Goal: Task Accomplishment & Management: Complete application form

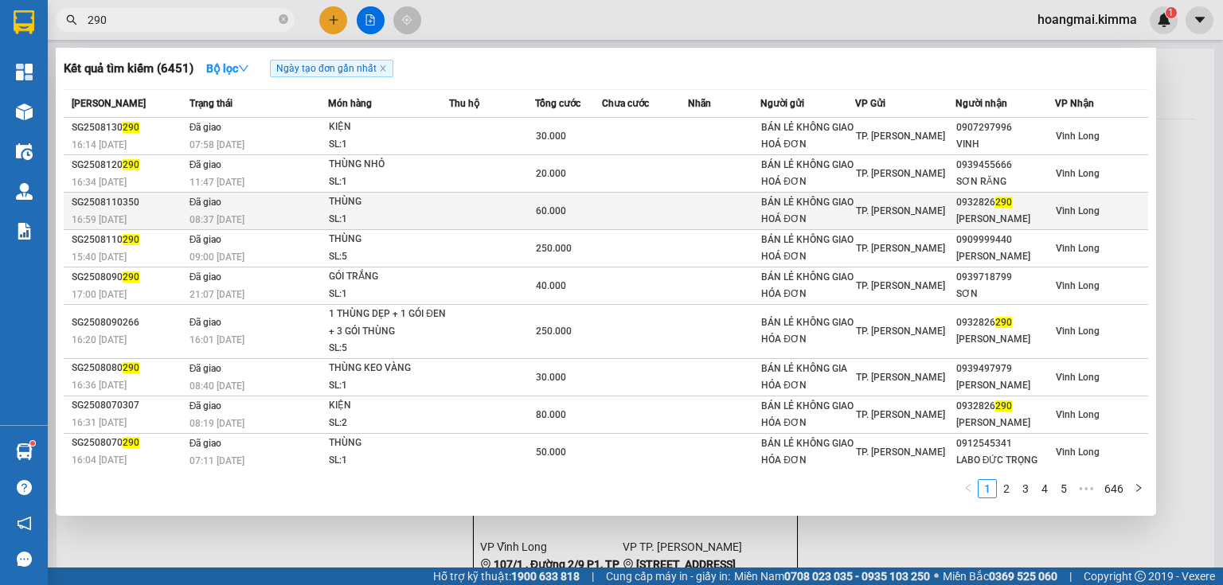
type input "290"
click at [956, 204] on div "0932826 290" at bounding box center [1005, 202] width 98 height 17
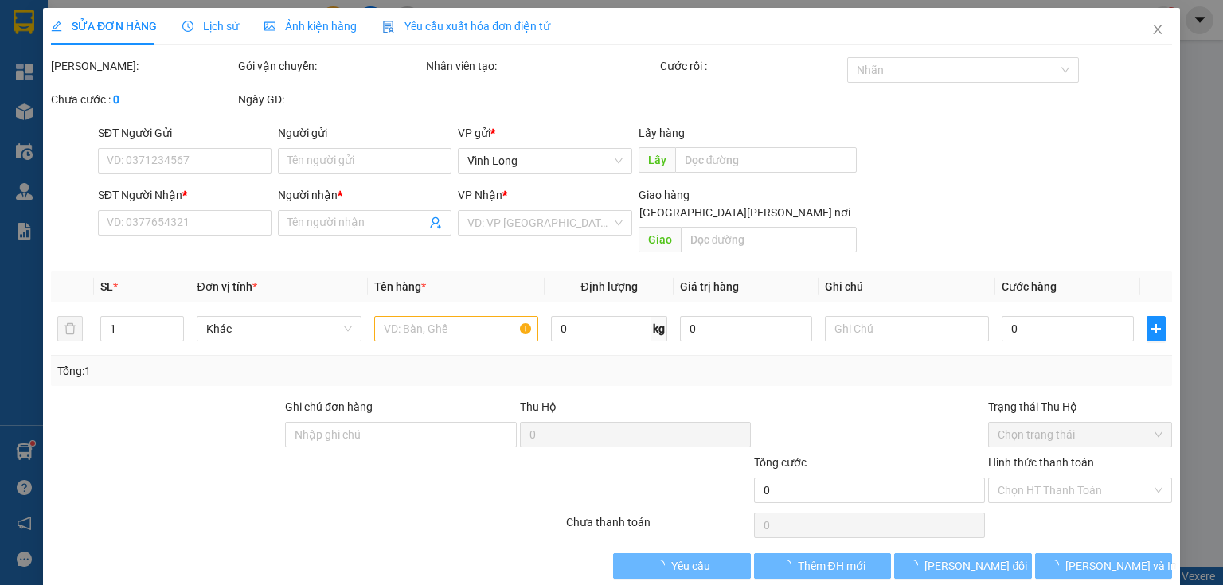
type input "BÁN LẺ KHÔNG GIAO HOÁ ĐƠN"
type input "0932826290"
type input "[PERSON_NAME]"
type input "60.000"
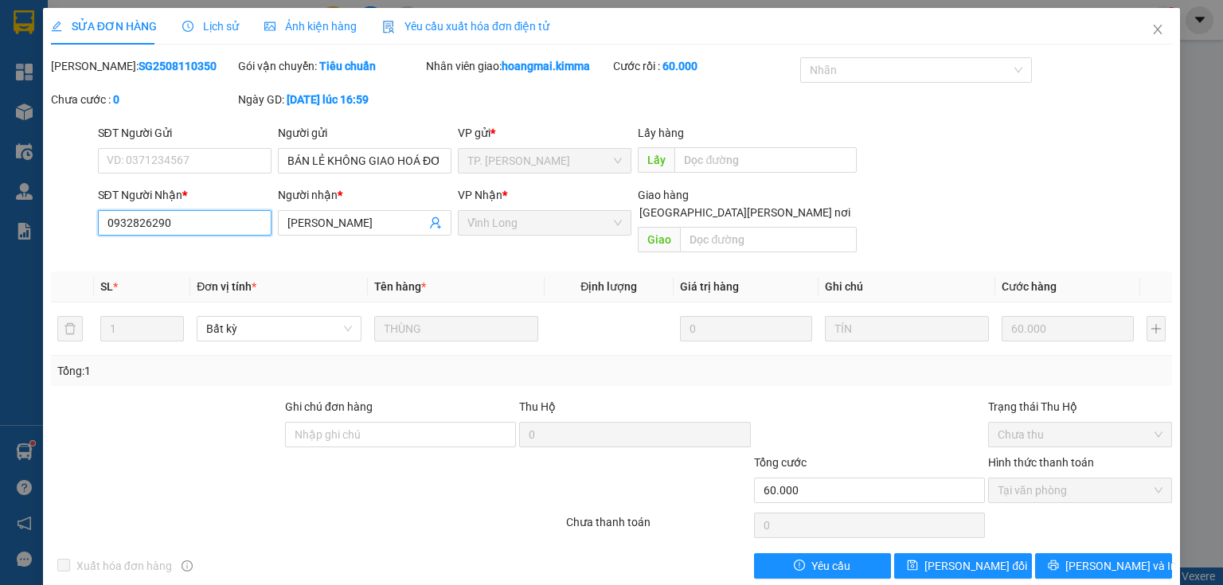
drag, startPoint x: 84, startPoint y: 226, endPoint x: 28, endPoint y: 215, distance: 57.6
click at [0, 218] on div "SỬA ĐƠN HÀNG Lịch sử [PERSON_NAME] hàng Yêu cầu xuất [PERSON_NAME] điện tử Tota…" at bounding box center [611, 292] width 1223 height 585
click at [1154, 29] on icon "close" at bounding box center [1158, 30] width 9 height 10
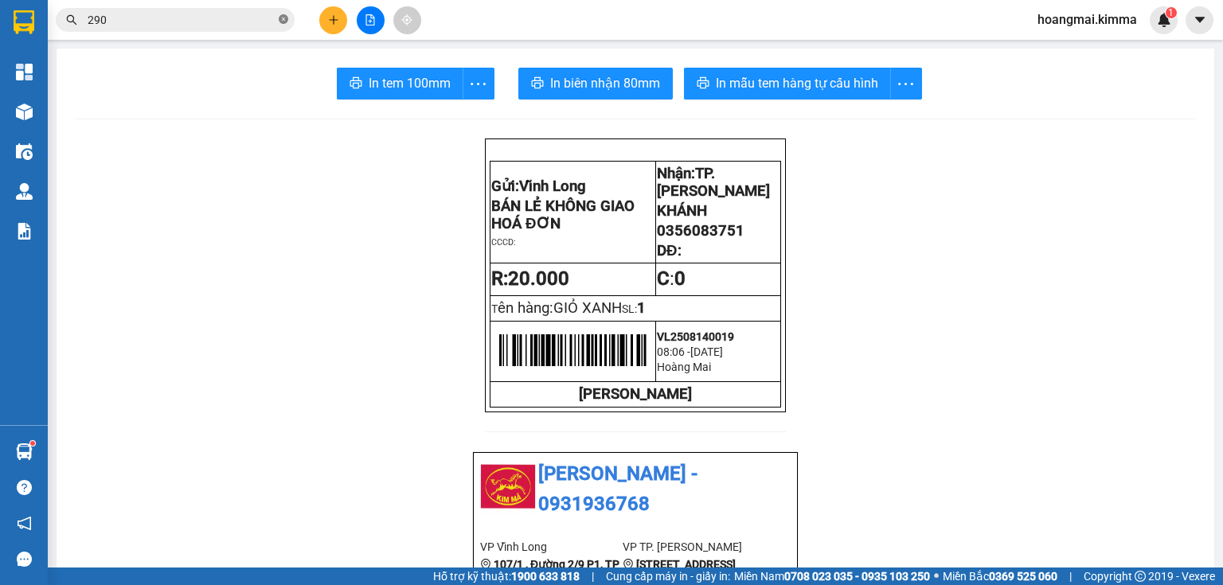
click at [287, 16] on icon "close-circle" at bounding box center [284, 19] width 10 height 10
drag, startPoint x: 205, startPoint y: 10, endPoint x: 118, endPoint y: 25, distance: 88.2
paste input "0932826290"
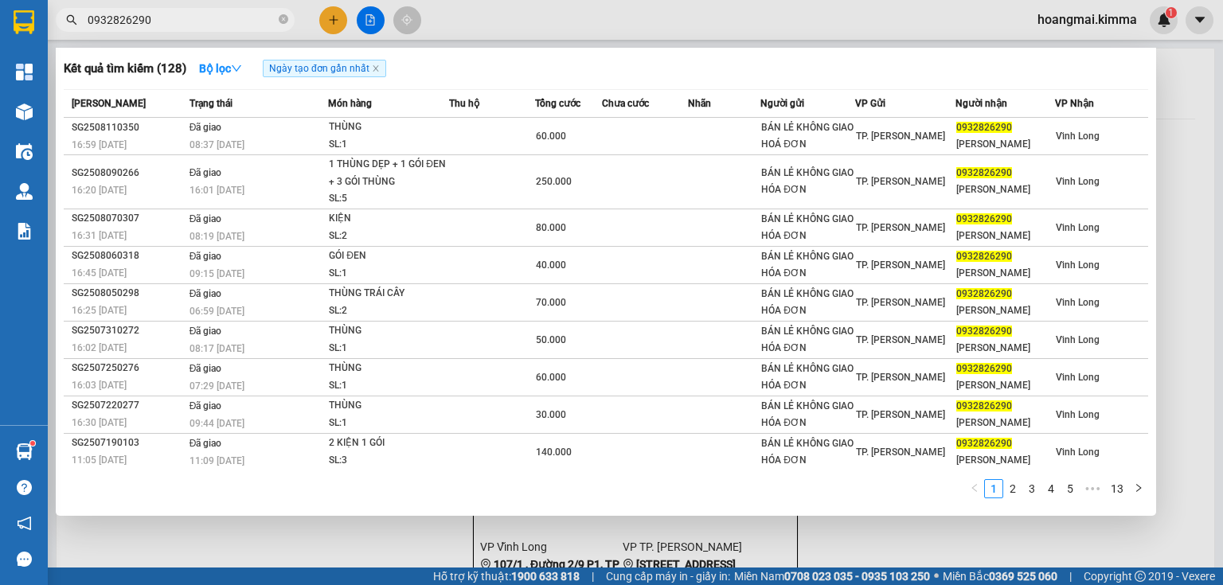
type input "0932826290"
click at [280, 18] on icon "close-circle" at bounding box center [284, 19] width 10 height 10
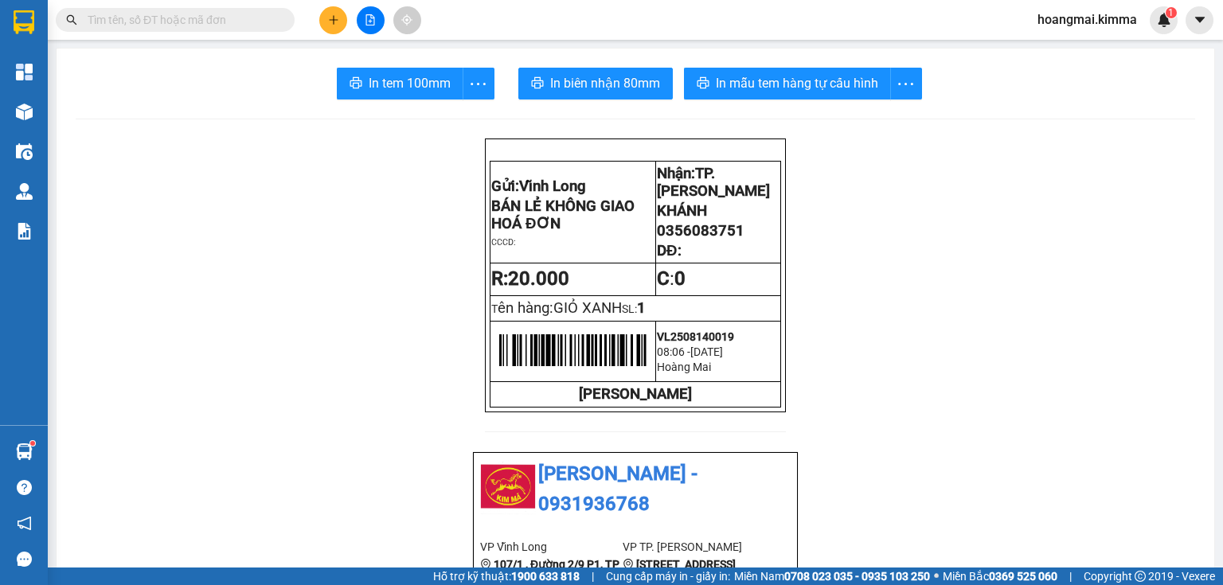
click at [328, 21] on icon "plus" at bounding box center [333, 19] width 11 height 11
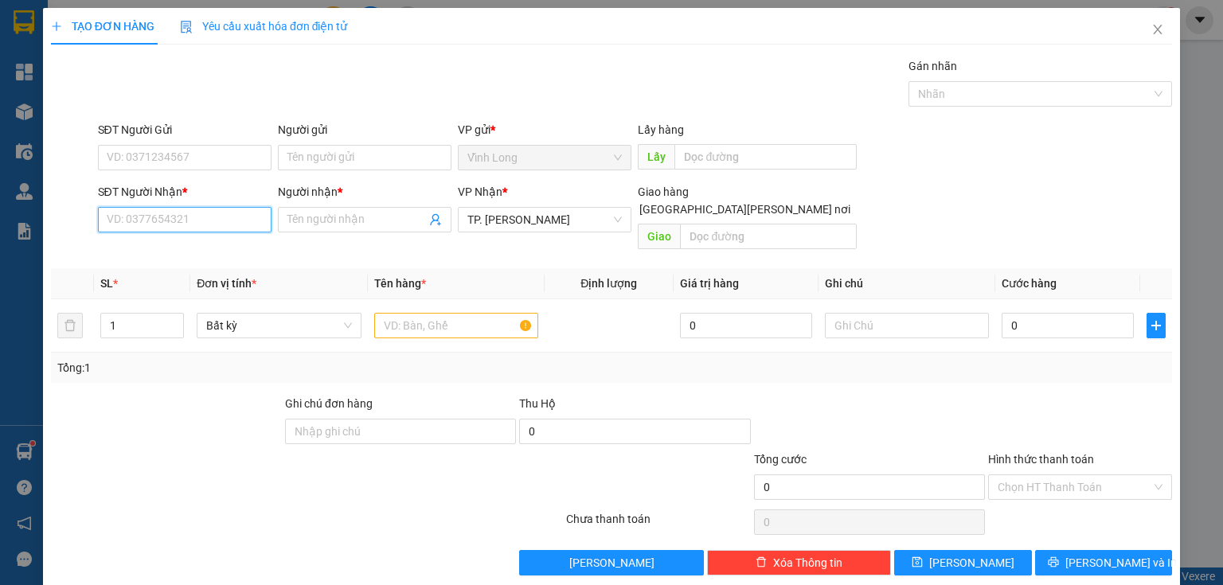
click at [226, 221] on input "SĐT Người Nhận *" at bounding box center [185, 219] width 174 height 25
type input "0989605765"
click at [345, 226] on input "Người nhận *" at bounding box center [356, 220] width 139 height 18
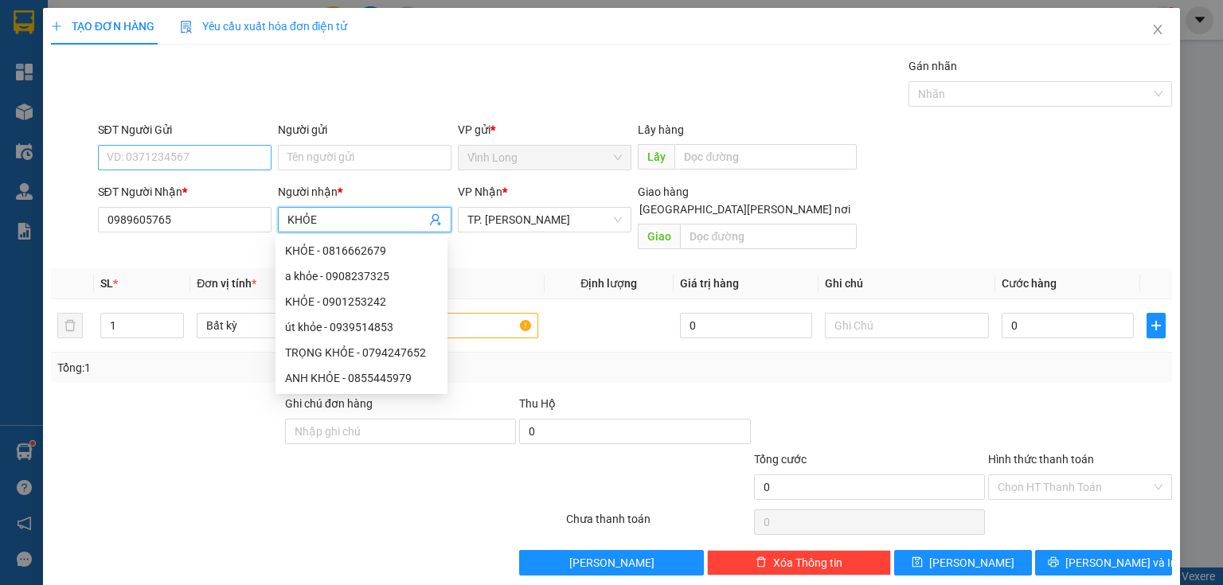
type input "KHỎE"
click at [214, 161] on input "SĐT Người Gửi" at bounding box center [185, 157] width 174 height 25
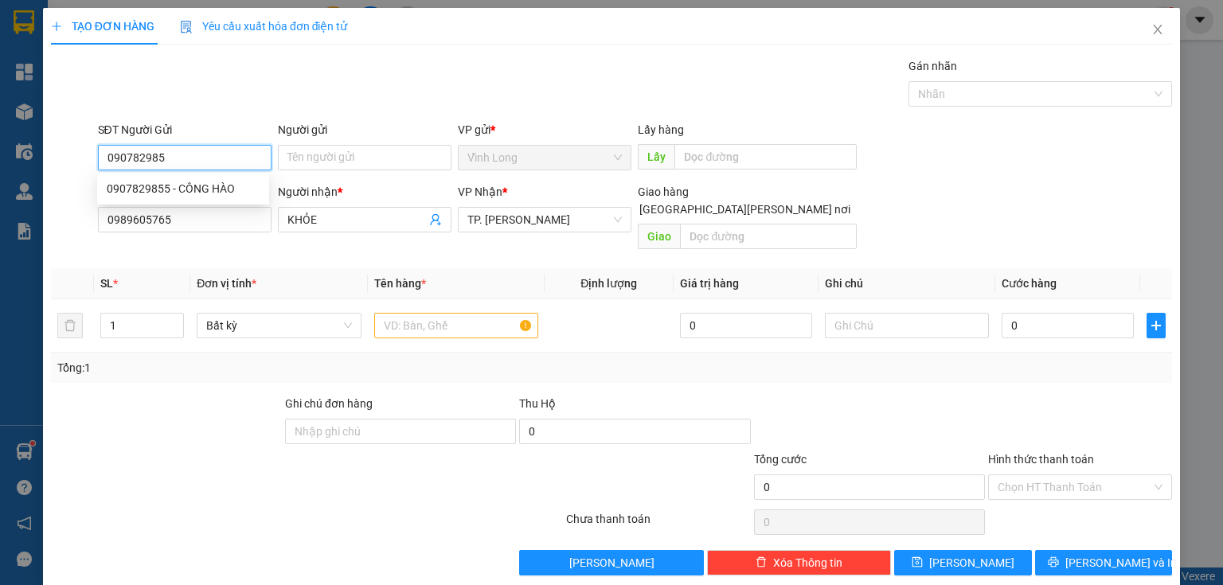
type input "0907829855"
click at [198, 189] on div "0907829855 - CÔNG HÀO" at bounding box center [183, 189] width 153 height 18
type input "CÔNG HÀO"
type input "0907829855"
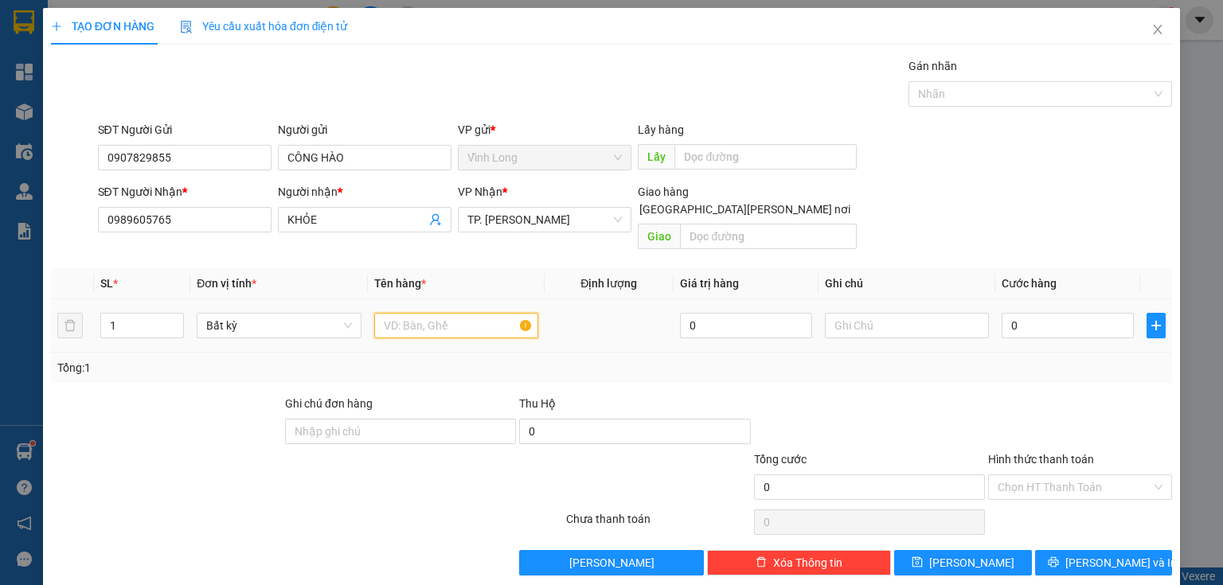
click at [436, 313] on input "text" at bounding box center [456, 325] width 164 height 25
type input "PHONG BÌ"
click at [926, 313] on input "text" at bounding box center [907, 325] width 164 height 25
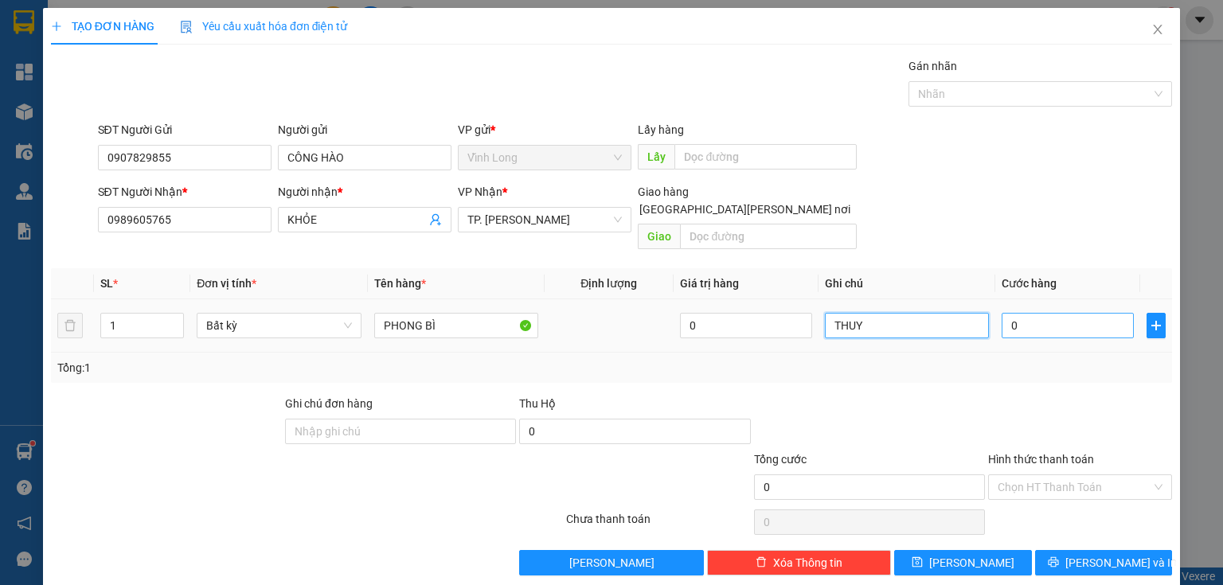
type input "THUY"
click at [1036, 313] on input "0" at bounding box center [1068, 325] width 132 height 25
type input "2"
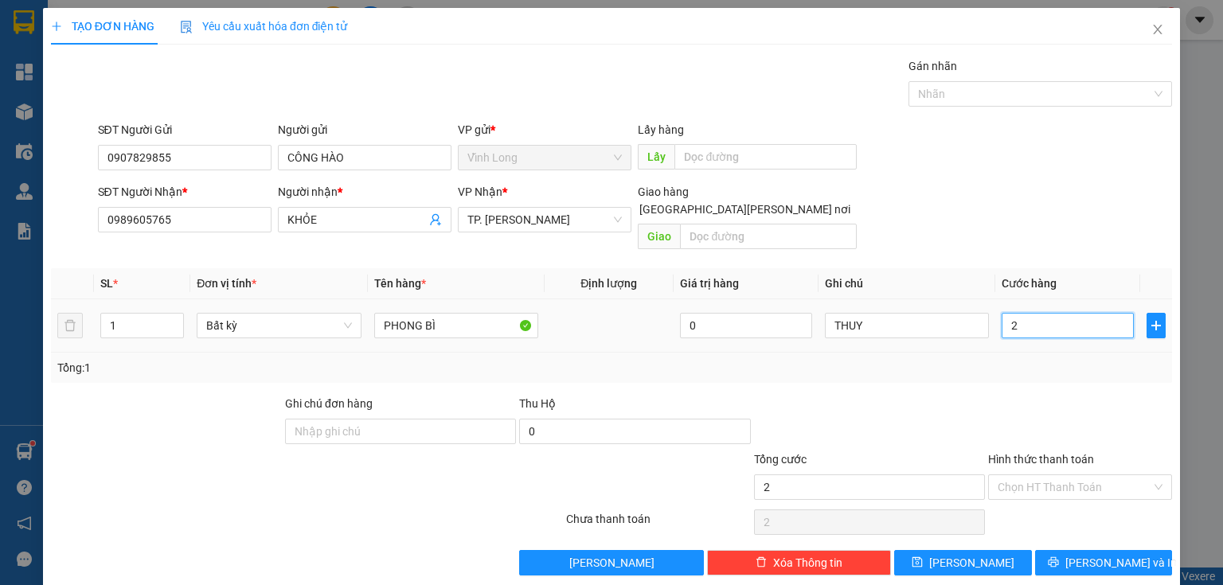
type input "20"
type input "20.000"
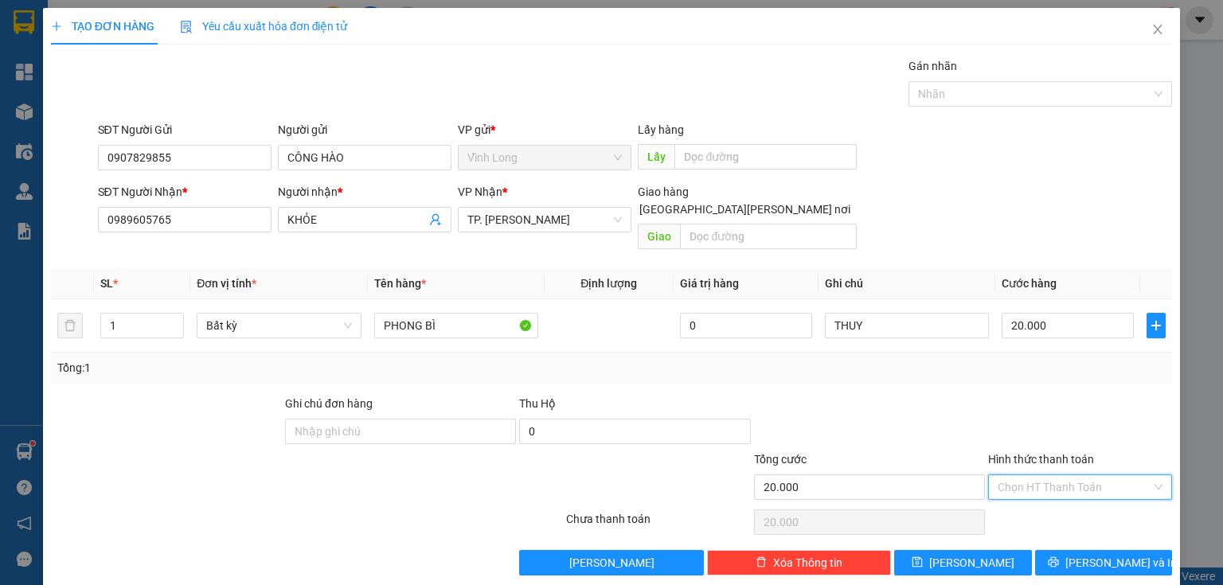
drag, startPoint x: 1059, startPoint y: 459, endPoint x: 1046, endPoint y: 482, distance: 26.8
click at [1056, 475] on input "Hình thức thanh toán" at bounding box center [1075, 487] width 154 height 24
click at [1018, 509] on div "Tại văn phòng" at bounding box center [1071, 499] width 183 height 25
type input "0"
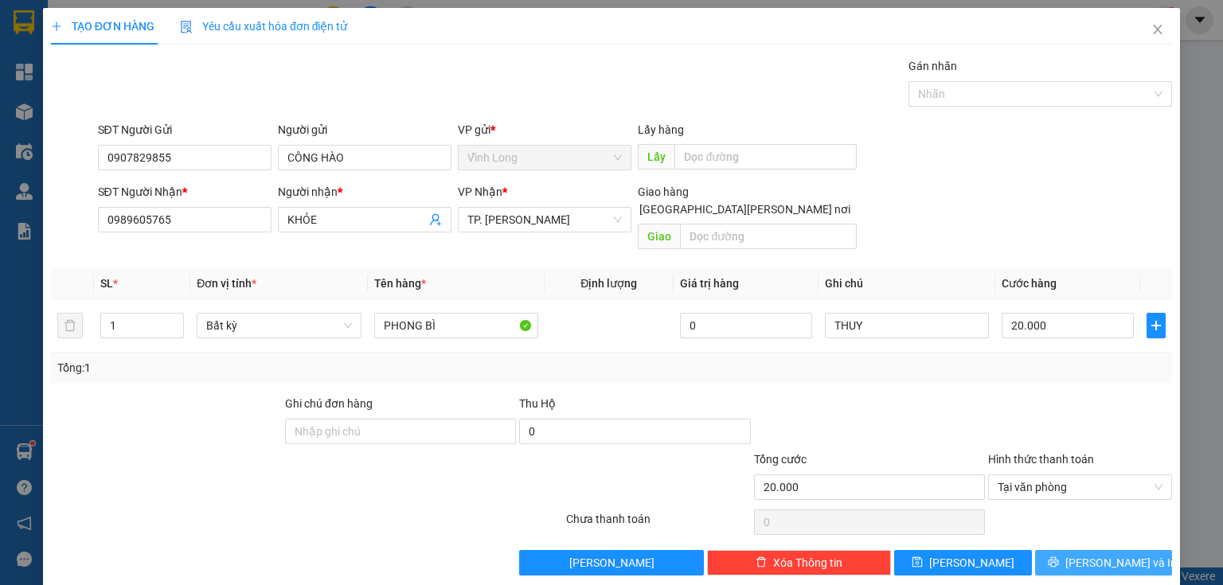
drag, startPoint x: 1051, startPoint y: 550, endPoint x: 1038, endPoint y: 549, distance: 13.6
click at [1048, 550] on button "[PERSON_NAME] và In" at bounding box center [1104, 562] width 138 height 25
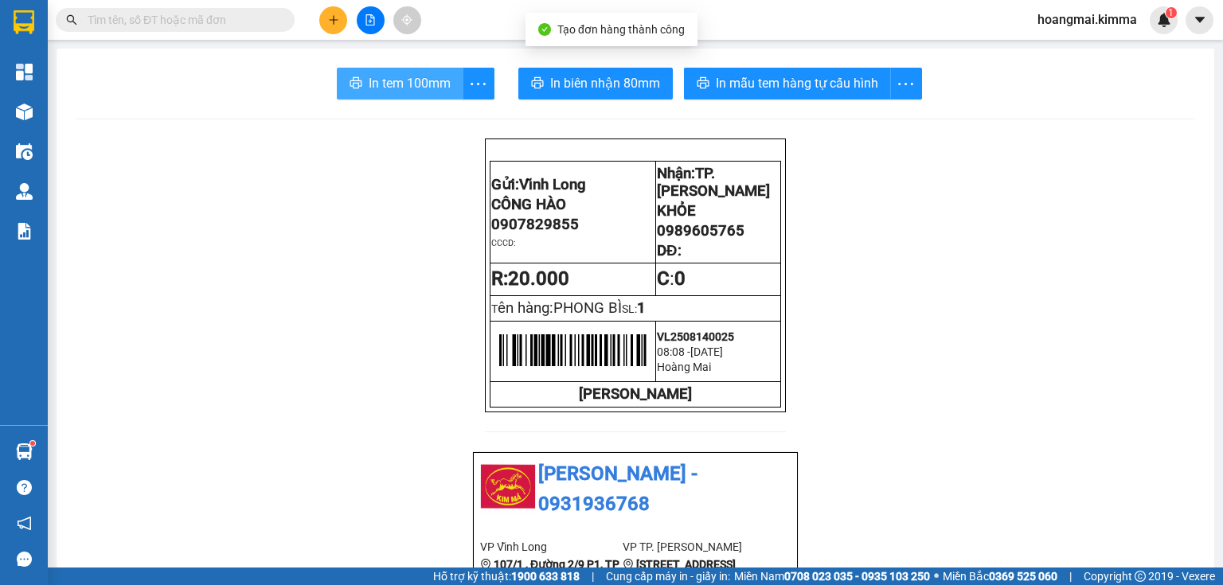
click at [375, 78] on span "In tem 100mm" at bounding box center [410, 83] width 82 height 20
